Goal: Entertainment & Leisure: Browse casually

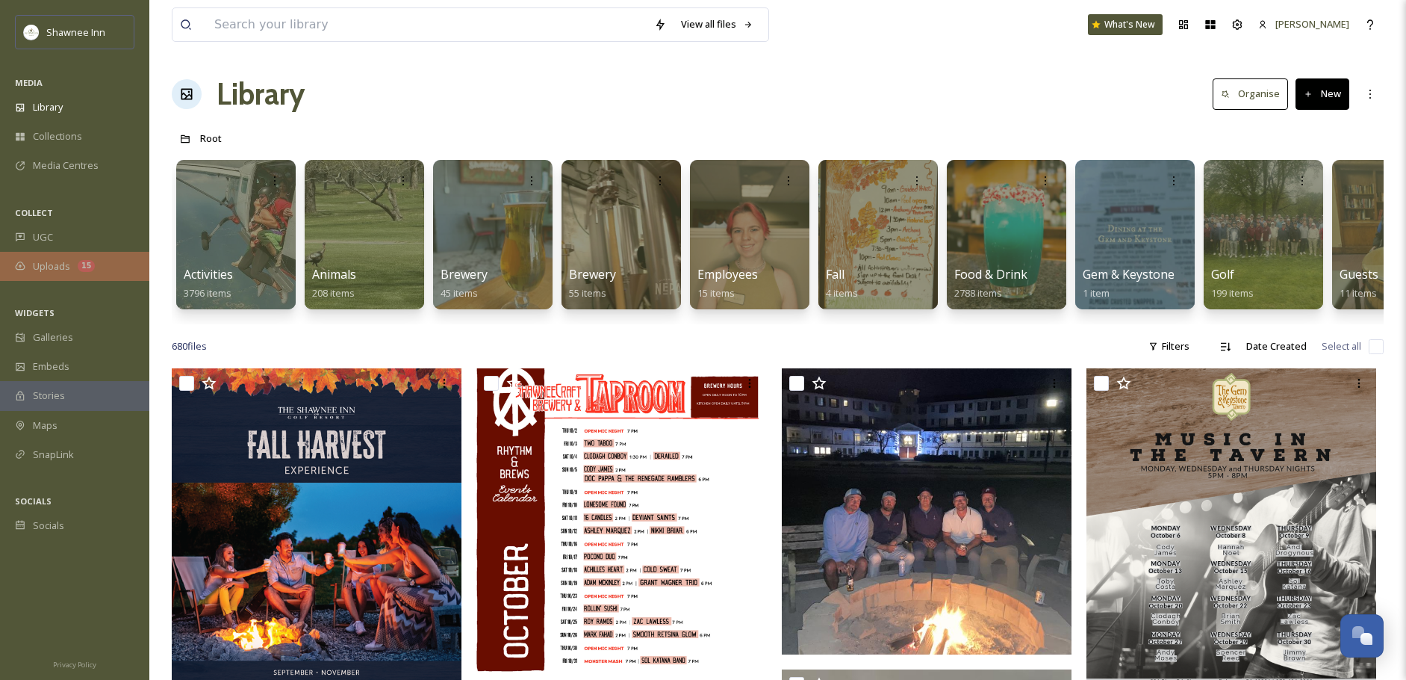
click at [67, 252] on div "Uploads 15" at bounding box center [74, 266] width 149 height 29
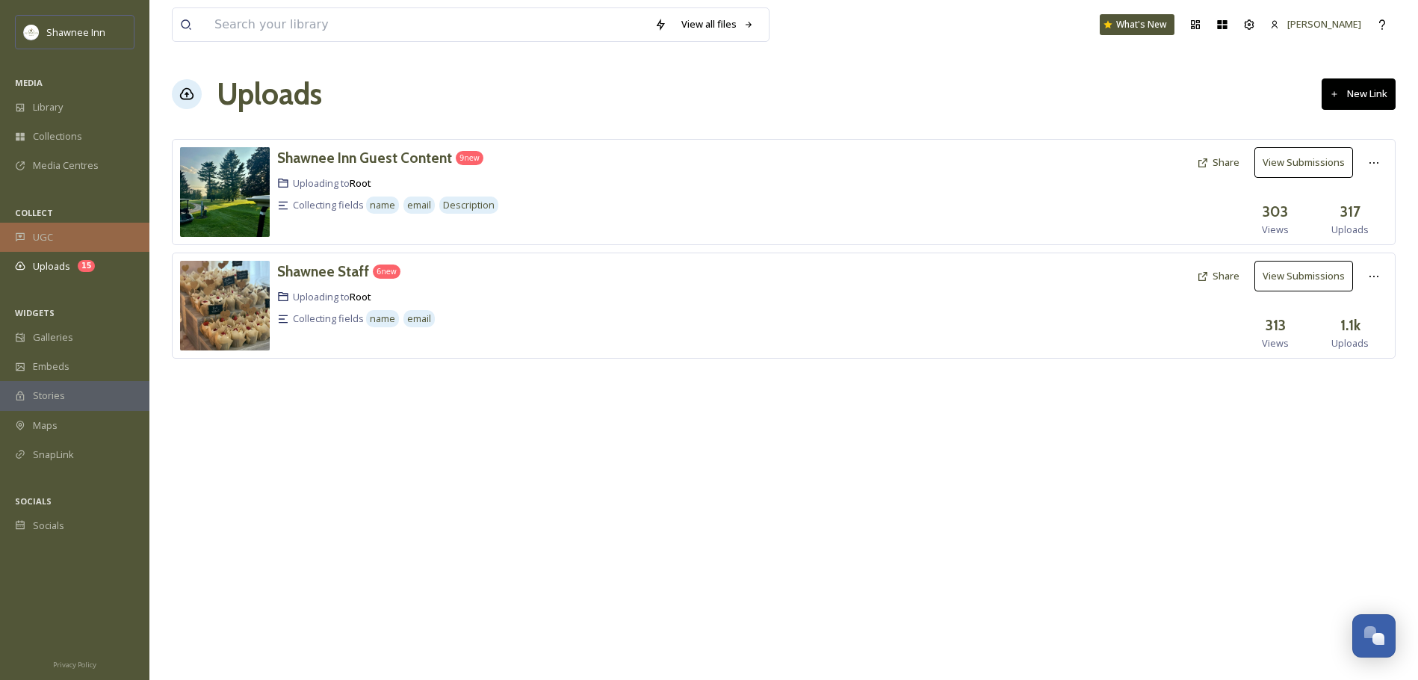
click at [78, 243] on div "UGC" at bounding box center [74, 237] width 149 height 29
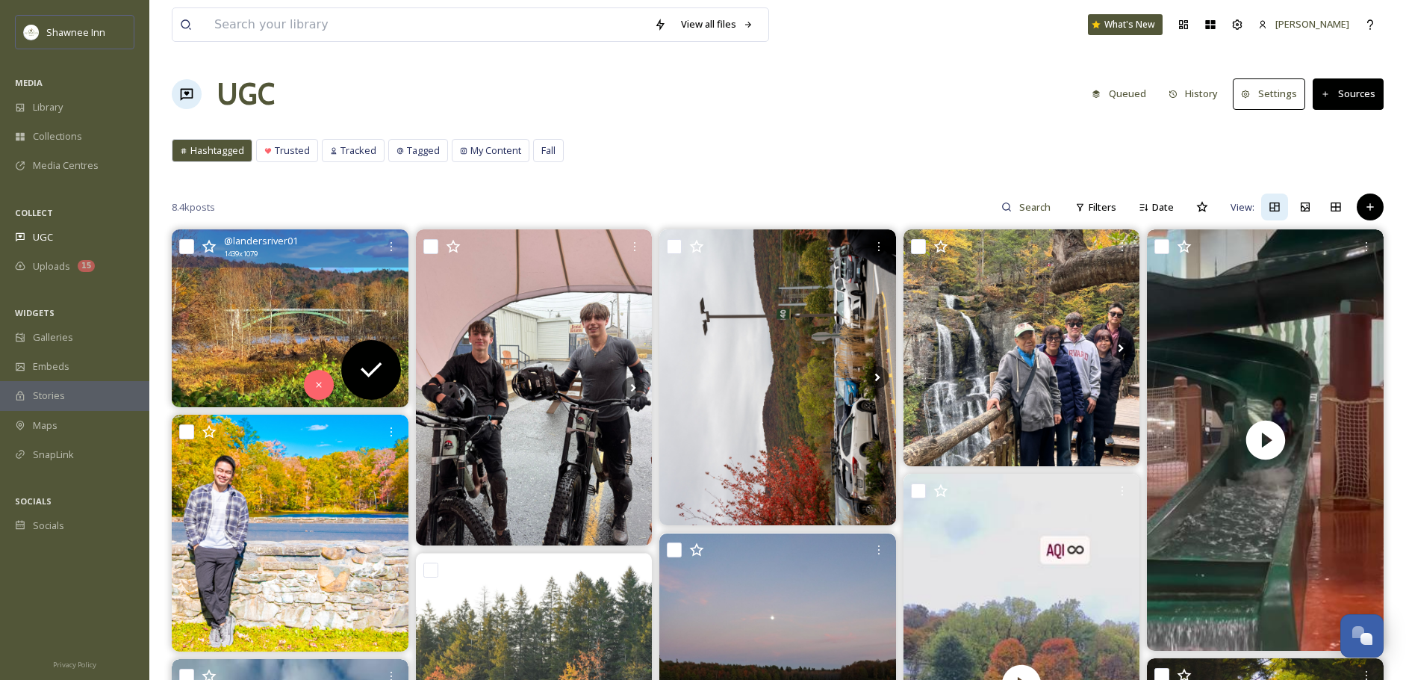
click at [303, 305] on img at bounding box center [290, 317] width 237 height 177
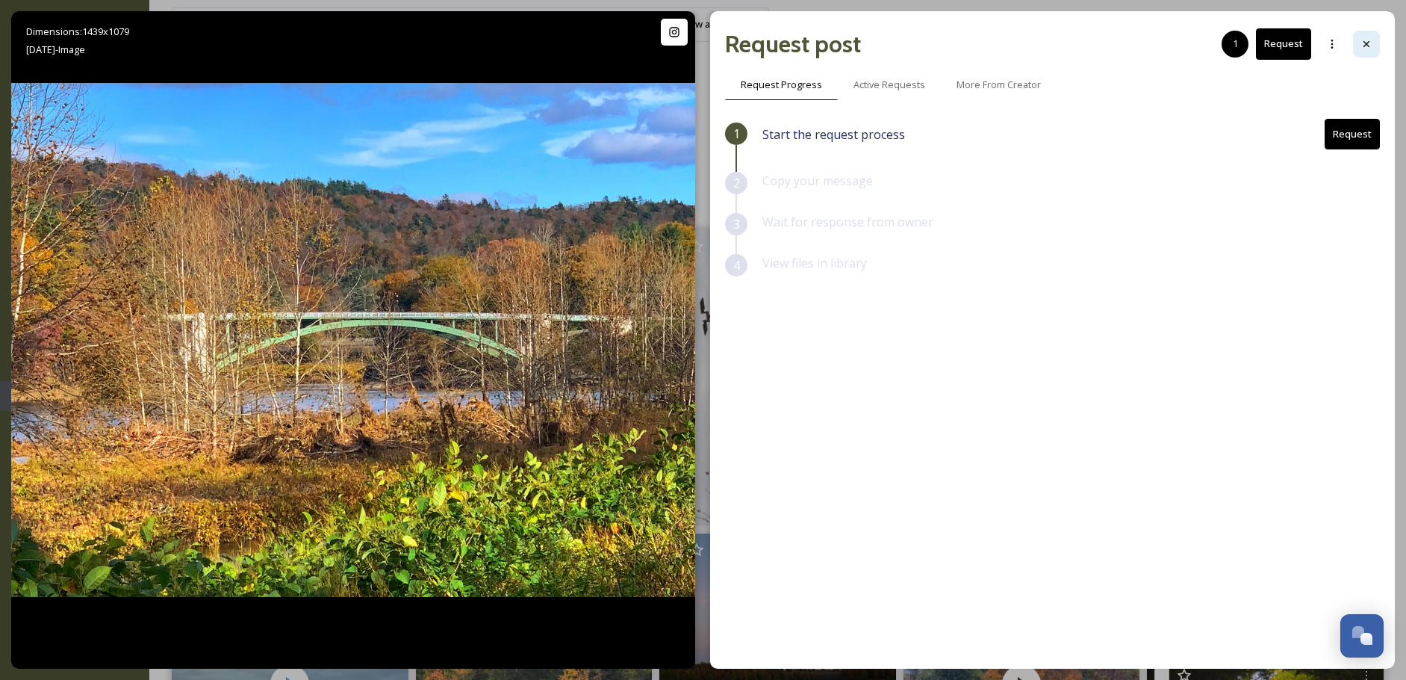
click at [1356, 40] on div at bounding box center [1366, 44] width 27 height 27
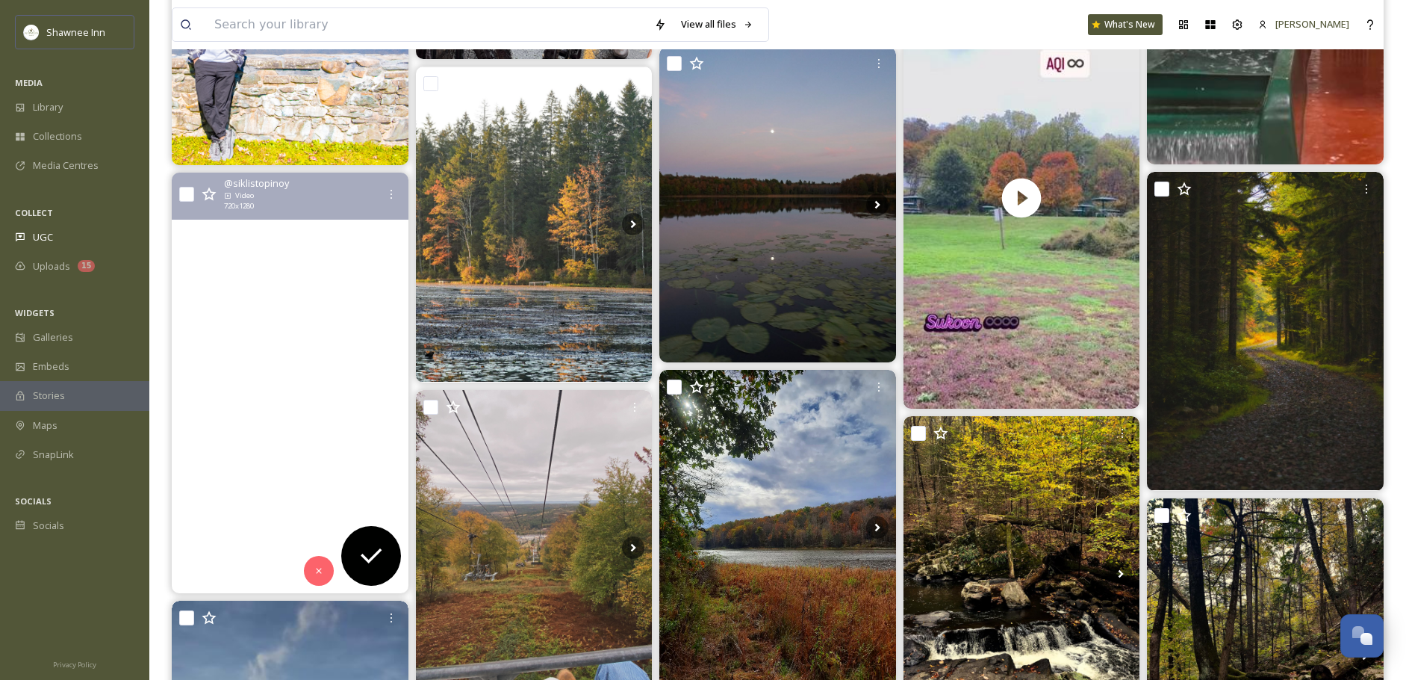
scroll to position [523, 0]
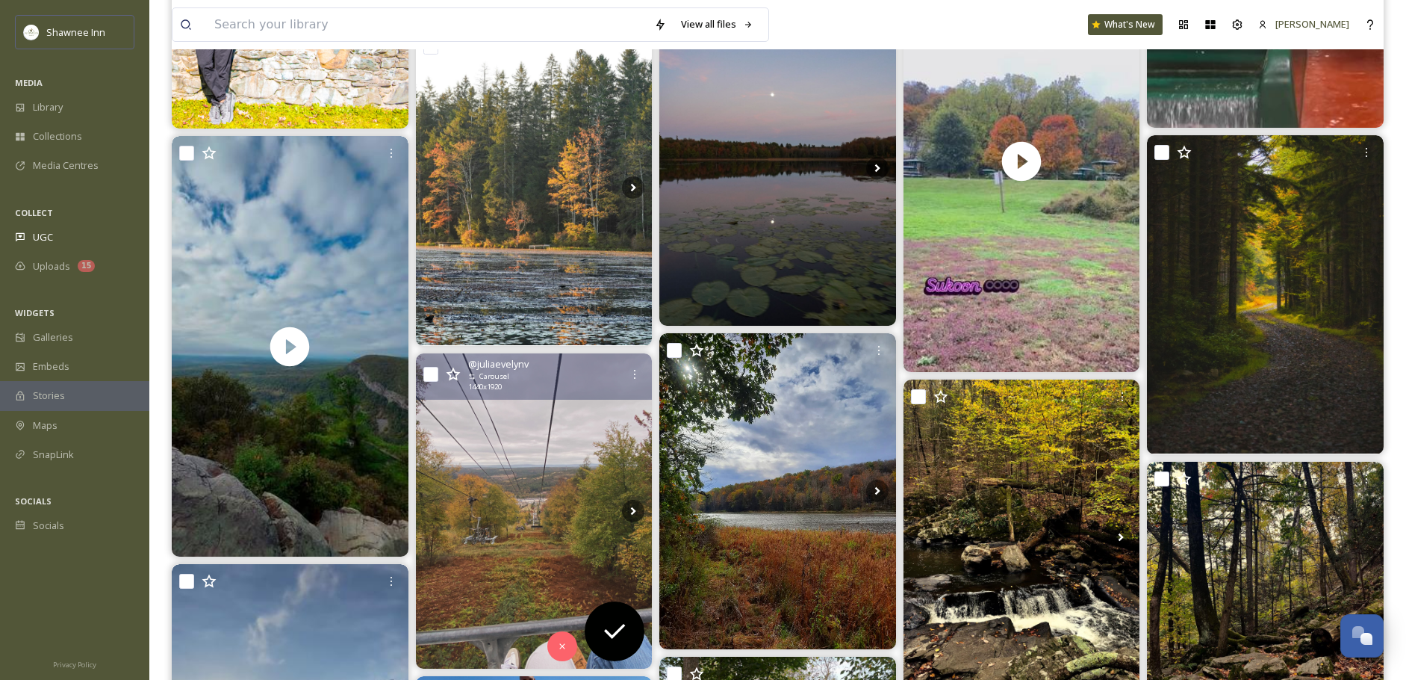
click at [491, 458] on img at bounding box center [534, 510] width 237 height 315
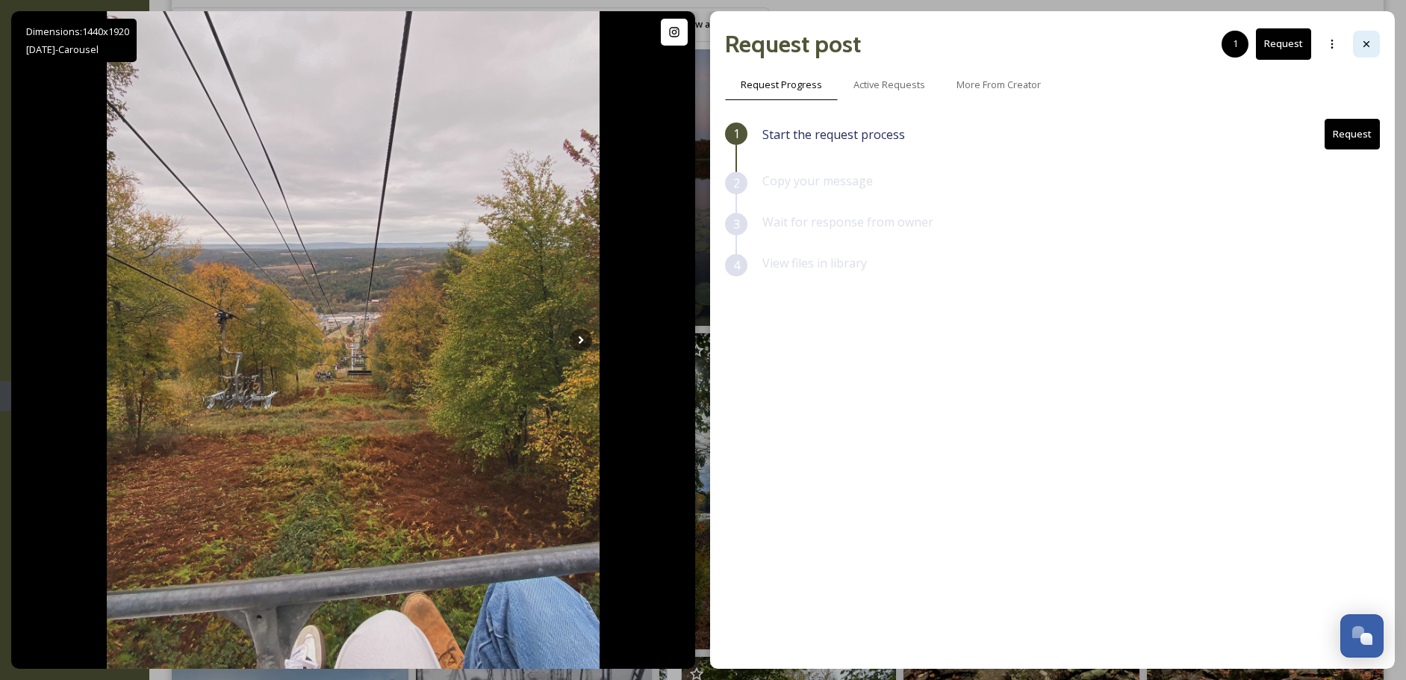
click at [1359, 49] on div at bounding box center [1366, 44] width 27 height 27
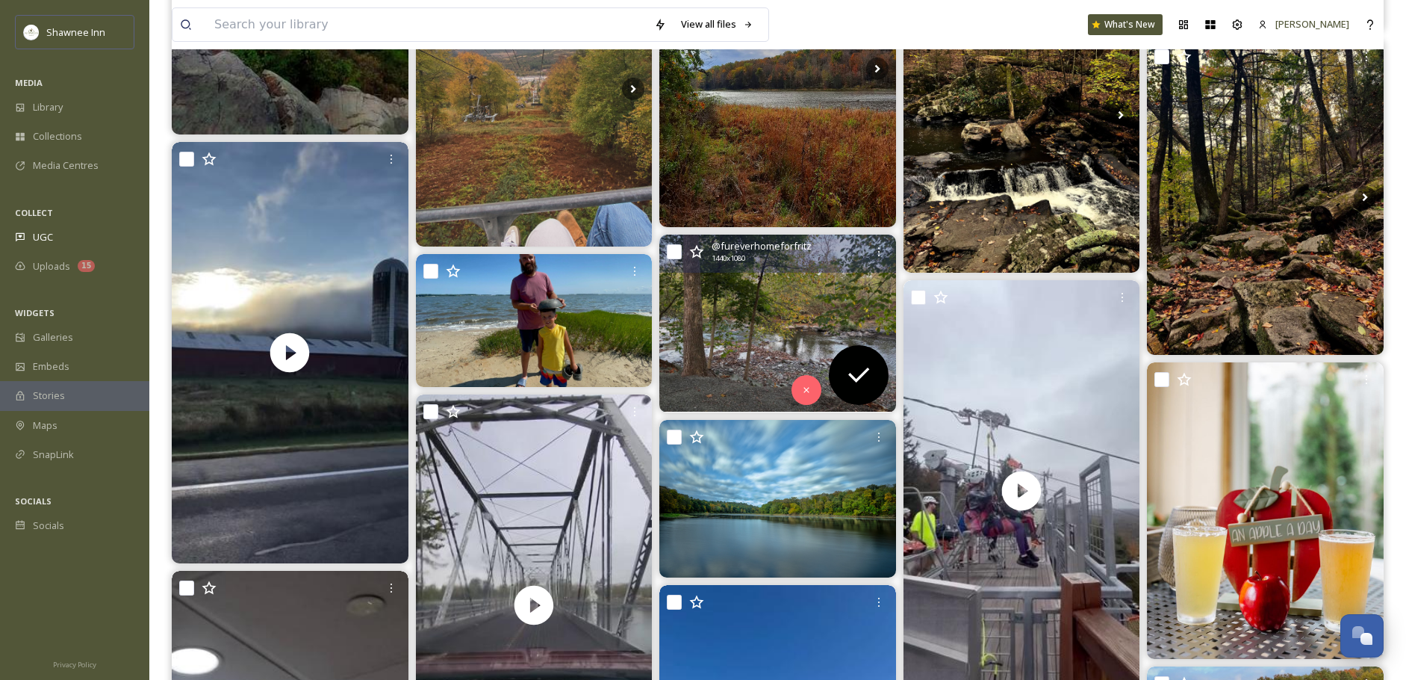
scroll to position [971, 0]
